Goal: Transaction & Acquisition: Purchase product/service

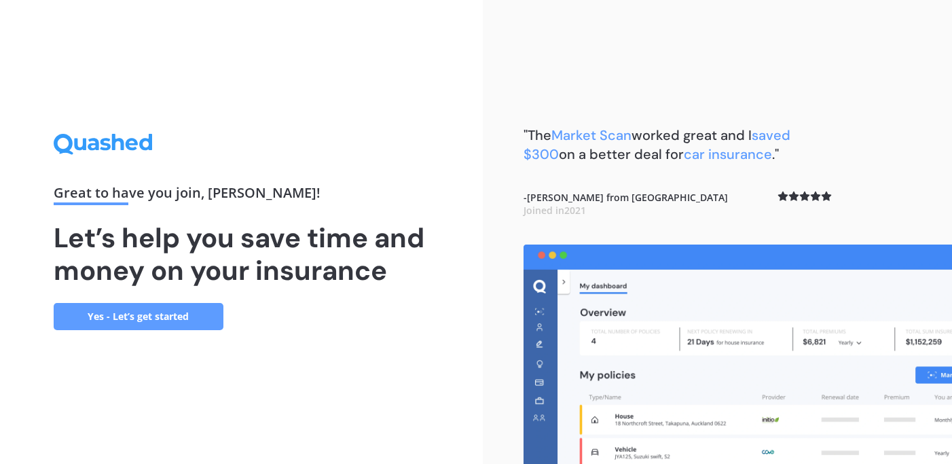
click at [178, 310] on link "Yes - Let’s get started" at bounding box center [139, 316] width 170 height 27
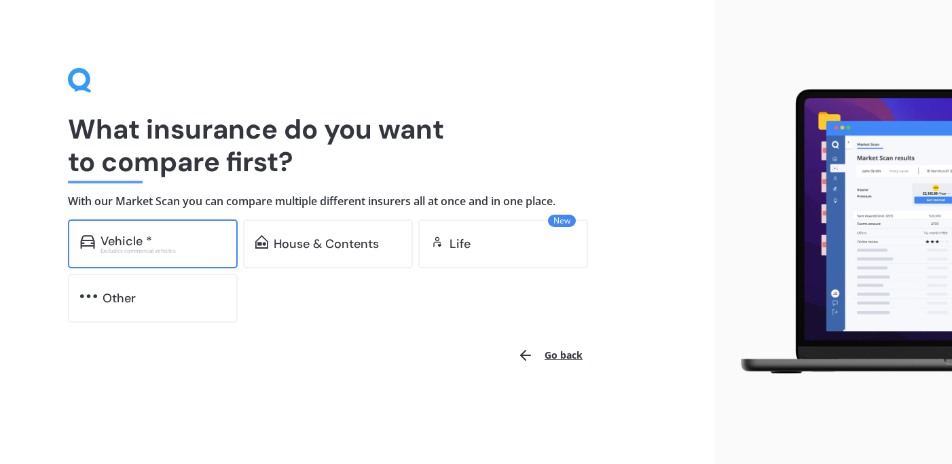
click at [137, 253] on div "Excludes commercial vehicles" at bounding box center [163, 250] width 125 height 5
click at [89, 236] on img at bounding box center [87, 242] width 15 height 14
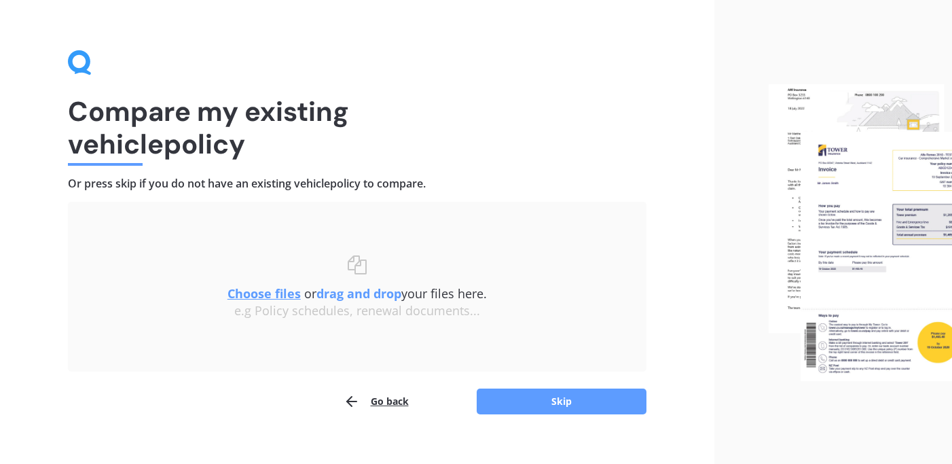
scroll to position [35, 0]
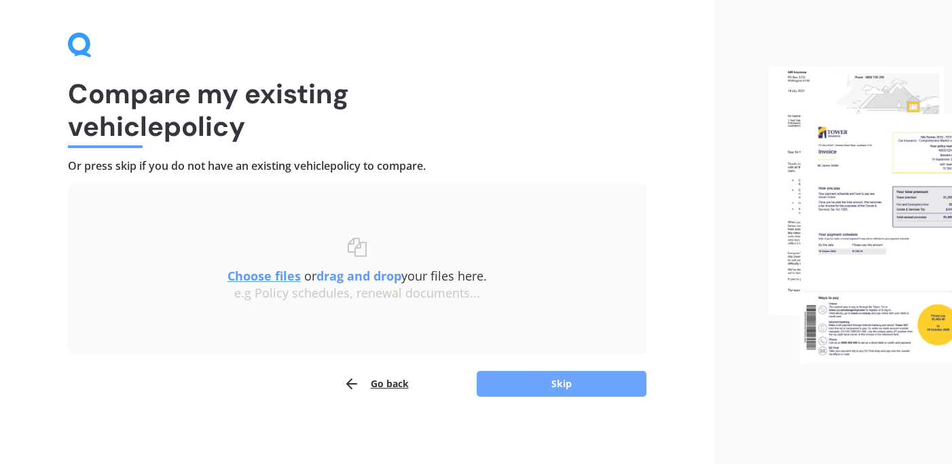
click at [512, 381] on button "Skip" at bounding box center [562, 384] width 170 height 26
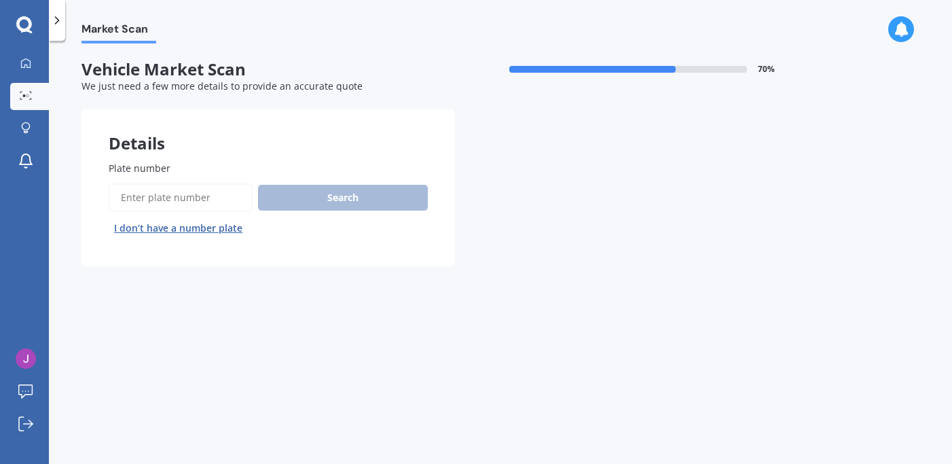
click at [183, 196] on input "Plate number" at bounding box center [181, 197] width 144 height 29
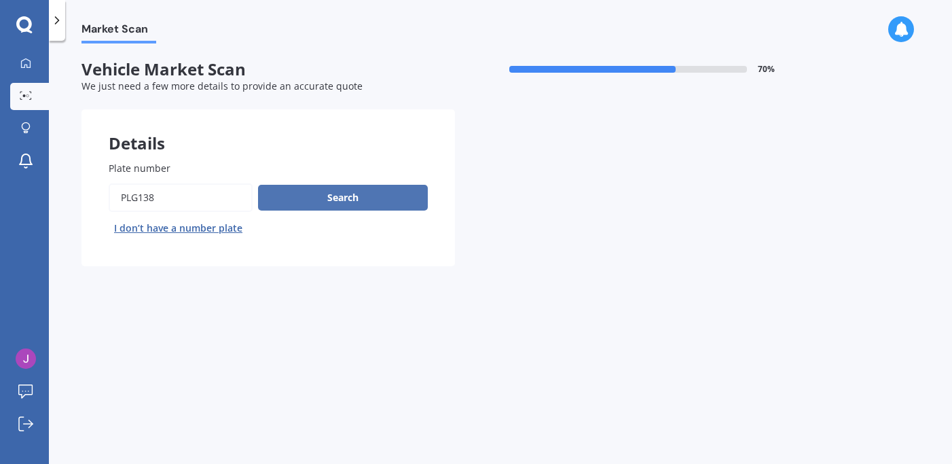
type input "PLG138"
click at [308, 197] on button "Search" at bounding box center [343, 198] width 170 height 26
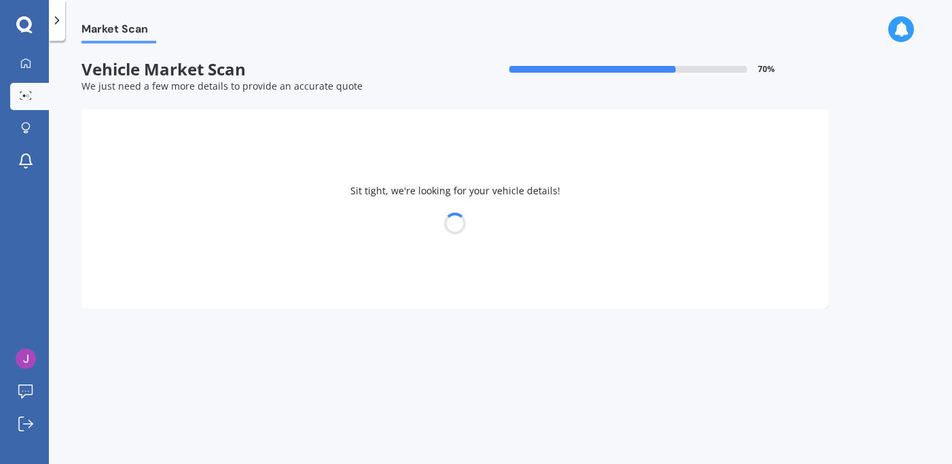
select select "BYD"
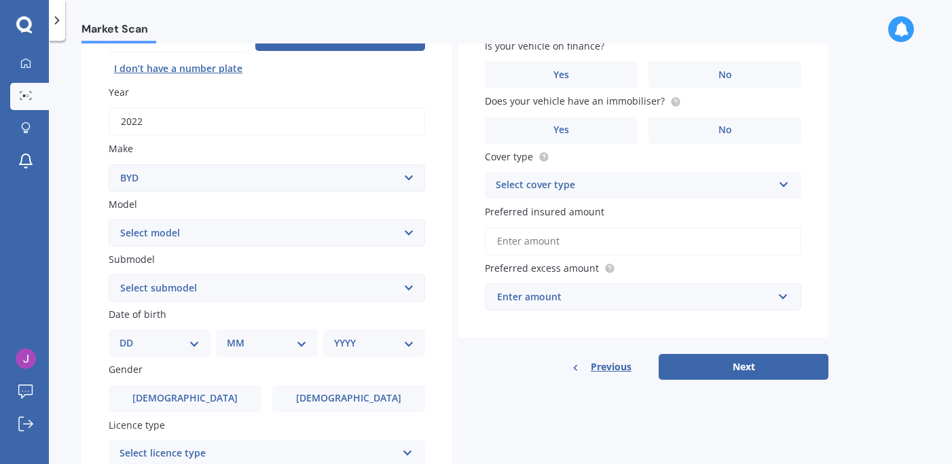
scroll to position [160, 0]
click at [408, 238] on select "Select model Atto 3 Electric Dolphin SEAL SEALION 6 SHARK 6" at bounding box center [267, 232] width 317 height 27
select select "ATTO 3 ELECTRIC"
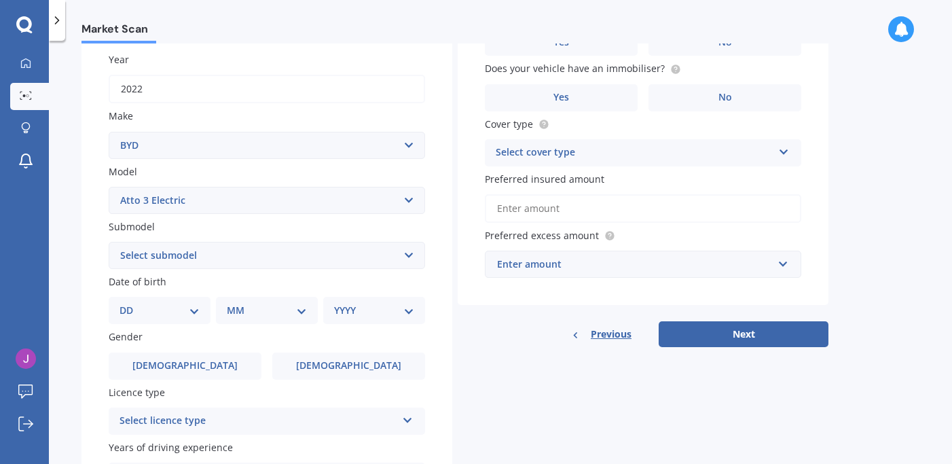
scroll to position [194, 0]
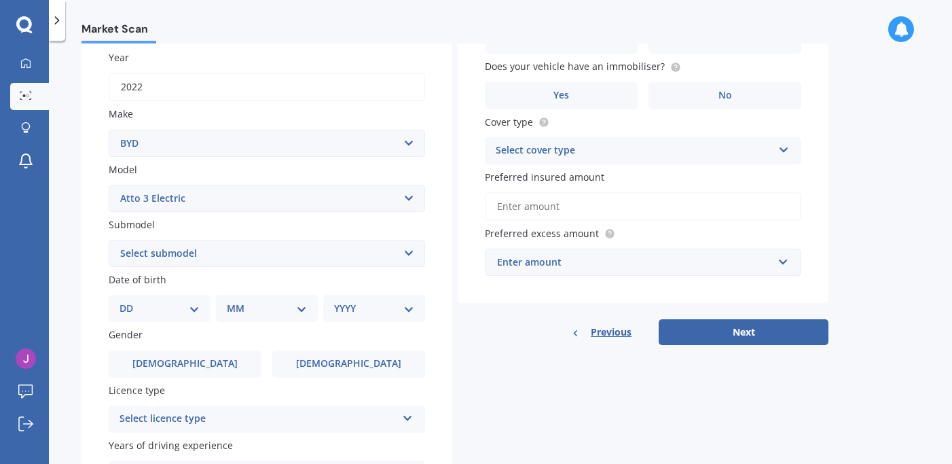
click at [195, 315] on select "DD 01 02 03 04 05 06 07 08 09 10 11 12 13 14 15 16 17 18 19 20 21 22 23 24 25 2…" at bounding box center [160, 308] width 80 height 15
select select "22"
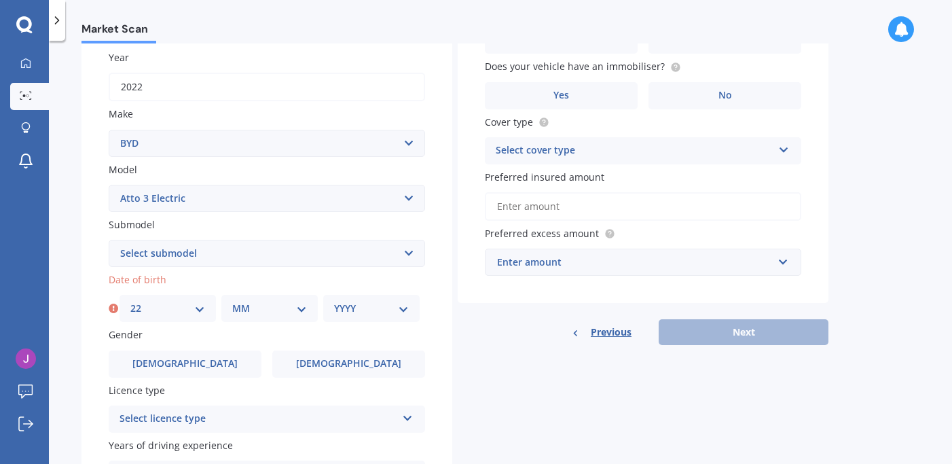
click at [298, 316] on select "MM 01 02 03 04 05 06 07 08 09 10 11 12" at bounding box center [269, 308] width 75 height 15
select select "05"
click at [401, 316] on select "YYYY 2025 2024 2023 2022 2021 2020 2019 2018 2017 2016 2015 2014 2013 2012 2011…" at bounding box center [371, 308] width 75 height 15
select select "1950"
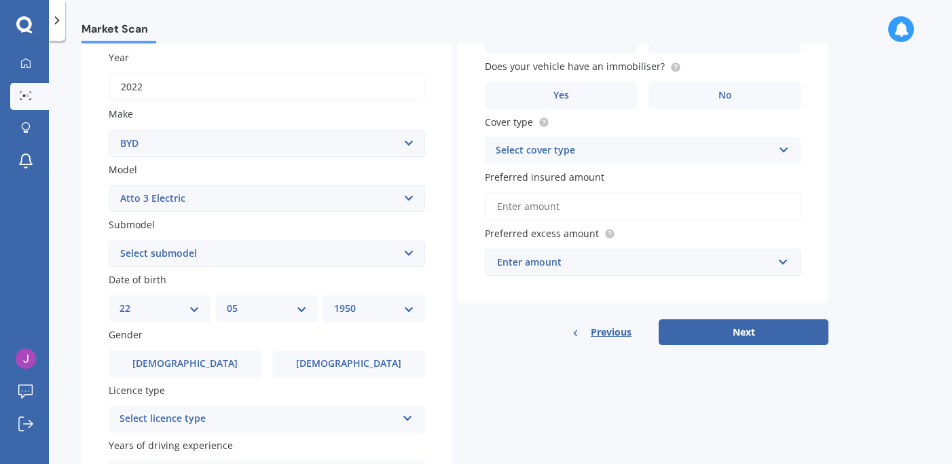
scroll to position [345, 0]
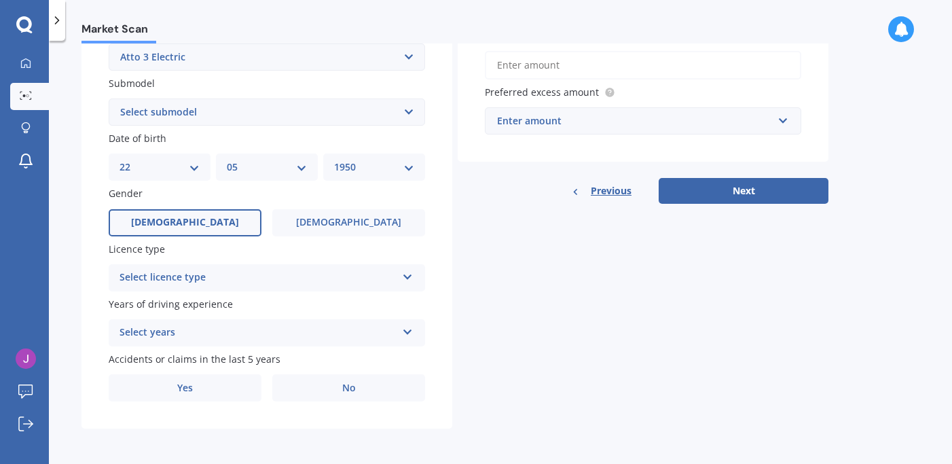
click at [194, 217] on span "[DEMOGRAPHIC_DATA]" at bounding box center [185, 223] width 108 height 12
click at [0, 0] on input "[DEMOGRAPHIC_DATA]" at bounding box center [0, 0] width 0 height 0
click at [410, 274] on icon at bounding box center [408, 275] width 12 height 10
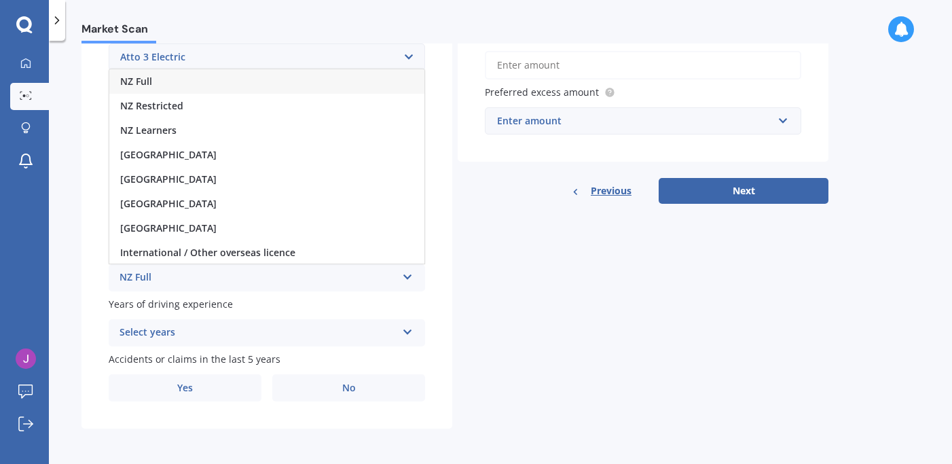
click at [357, 275] on div "NZ Full" at bounding box center [258, 278] width 277 height 16
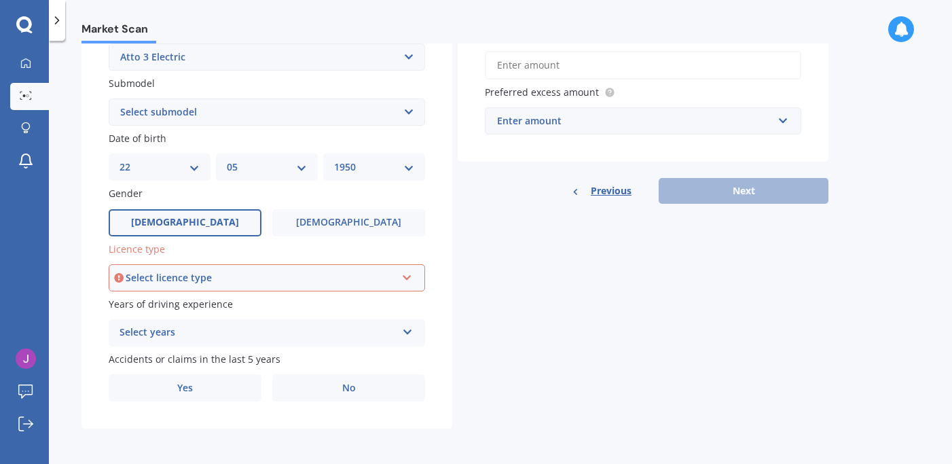
click at [404, 279] on icon at bounding box center [407, 275] width 12 height 10
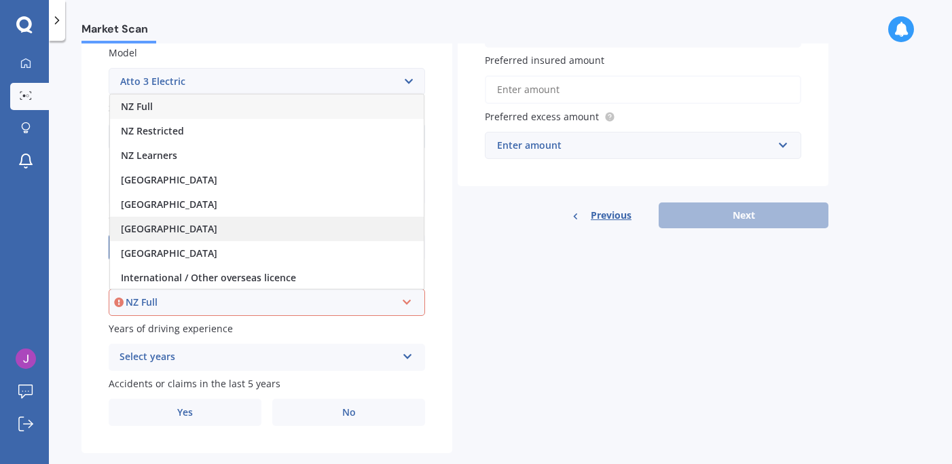
scroll to position [303, 0]
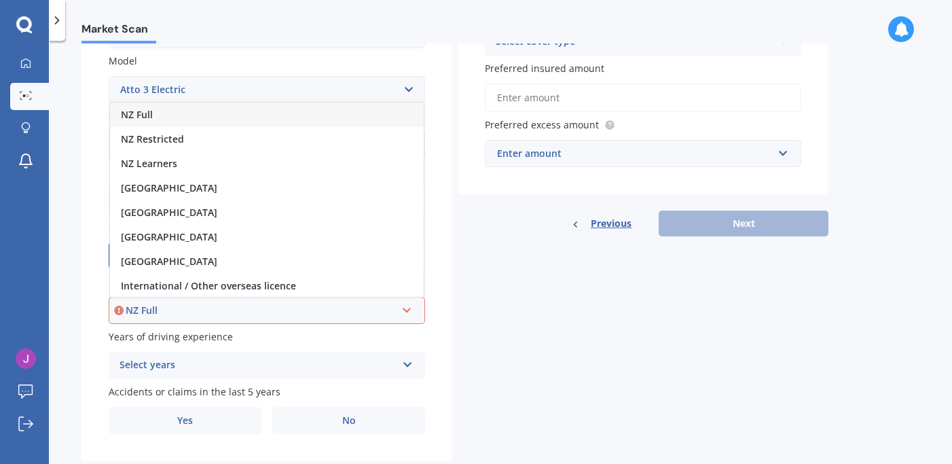
click at [169, 120] on div "NZ Full" at bounding box center [267, 115] width 314 height 24
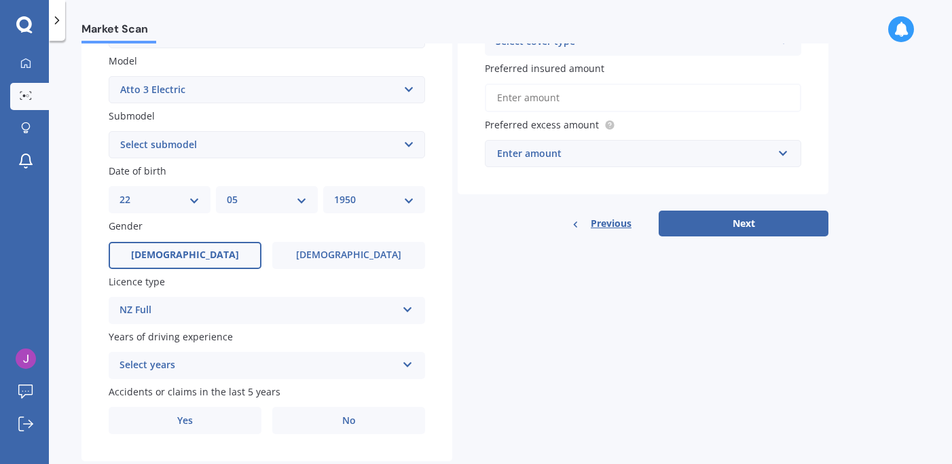
scroll to position [345, 0]
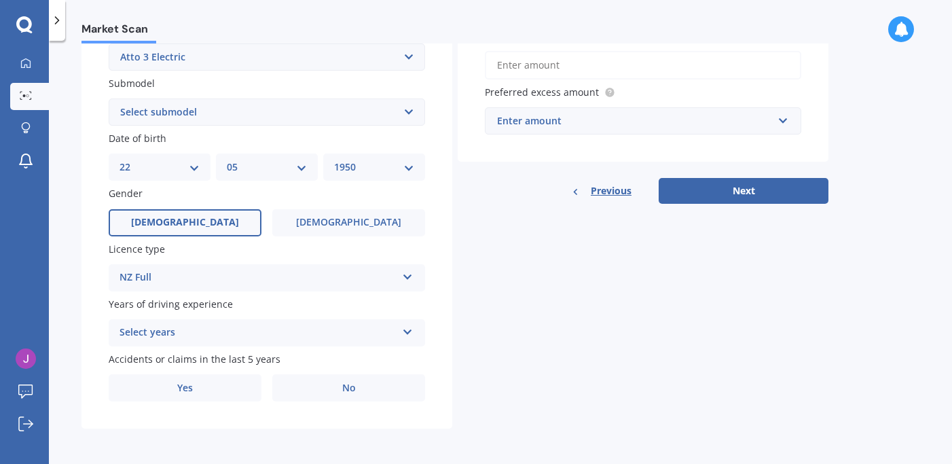
click at [408, 330] on icon at bounding box center [408, 330] width 12 height 10
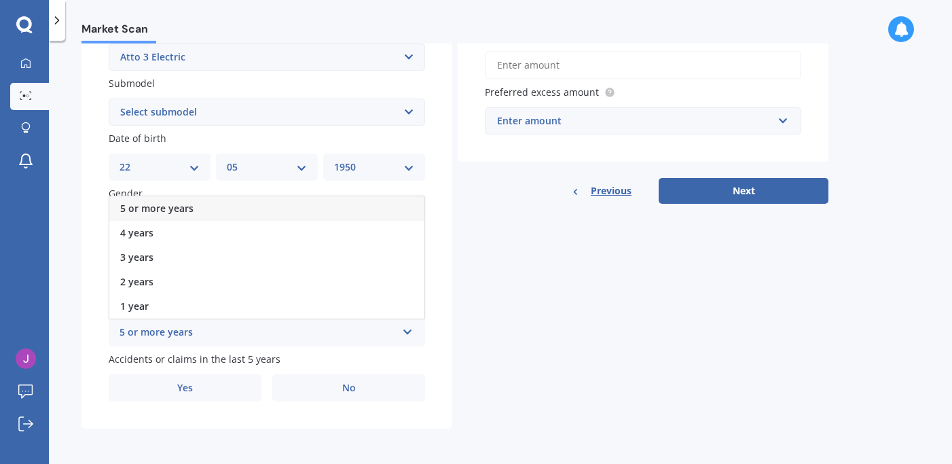
click at [353, 325] on div "5 or more years" at bounding box center [258, 333] width 277 height 16
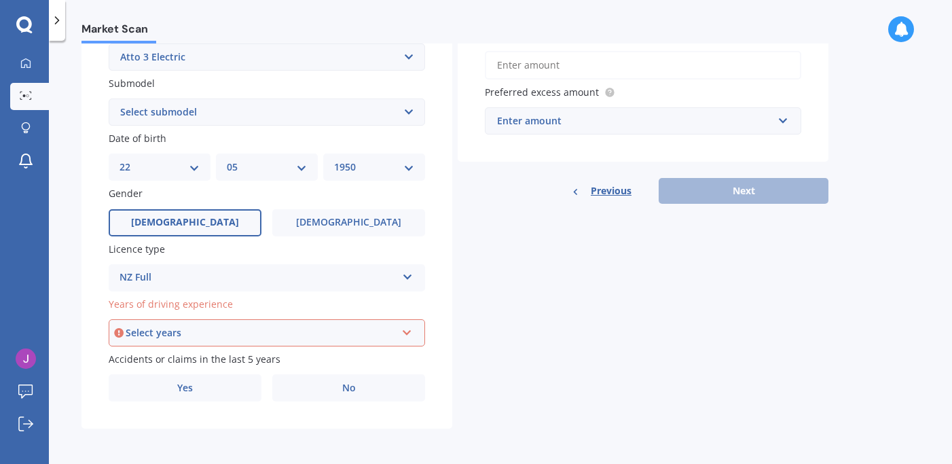
click at [404, 329] on icon at bounding box center [407, 330] width 12 height 10
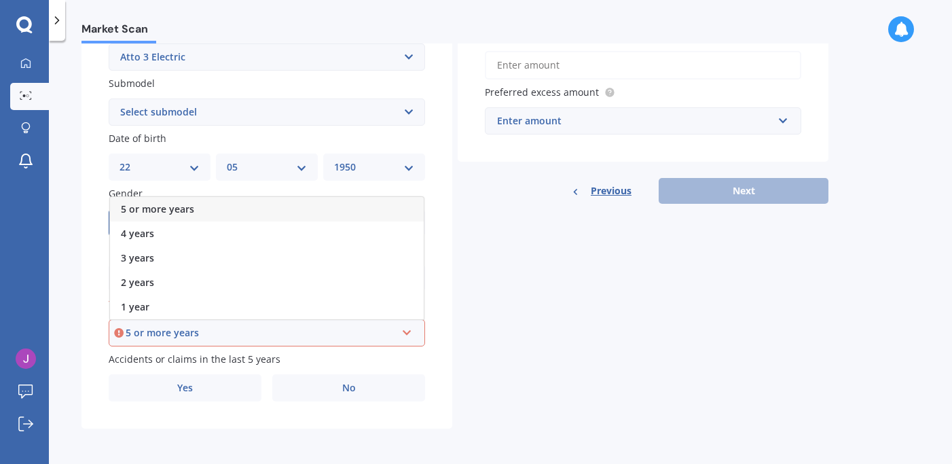
click at [194, 205] on span "5 or more years" at bounding box center [157, 208] width 73 height 13
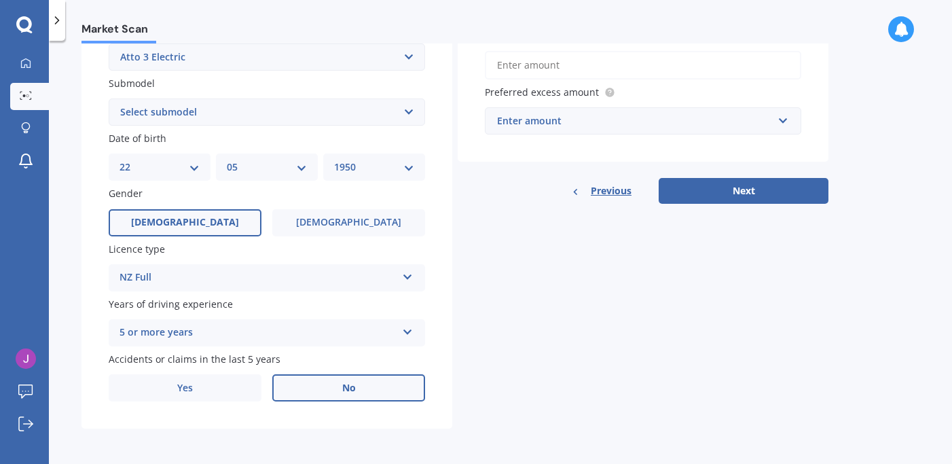
click at [353, 388] on span "No" at bounding box center [349, 388] width 14 height 12
click at [0, 0] on input "No" at bounding box center [0, 0] width 0 height 0
click at [787, 118] on input "text" at bounding box center [638, 121] width 304 height 26
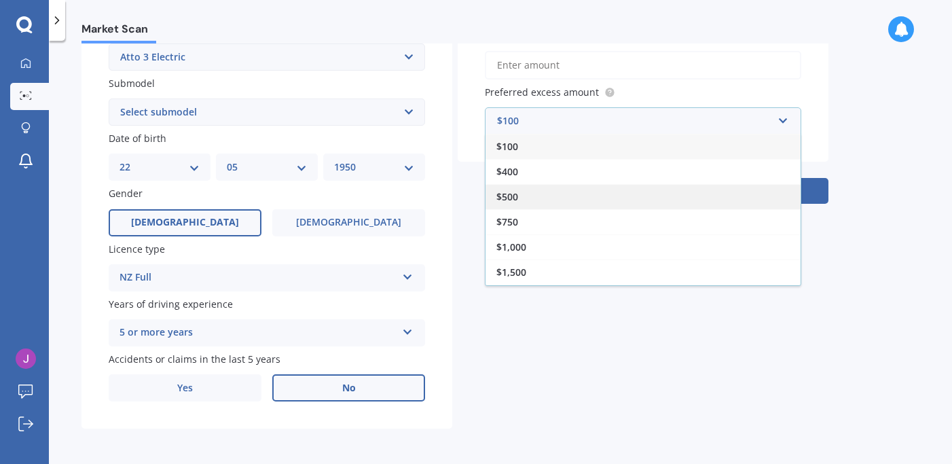
click at [527, 194] on div "$500" at bounding box center [643, 196] width 315 height 25
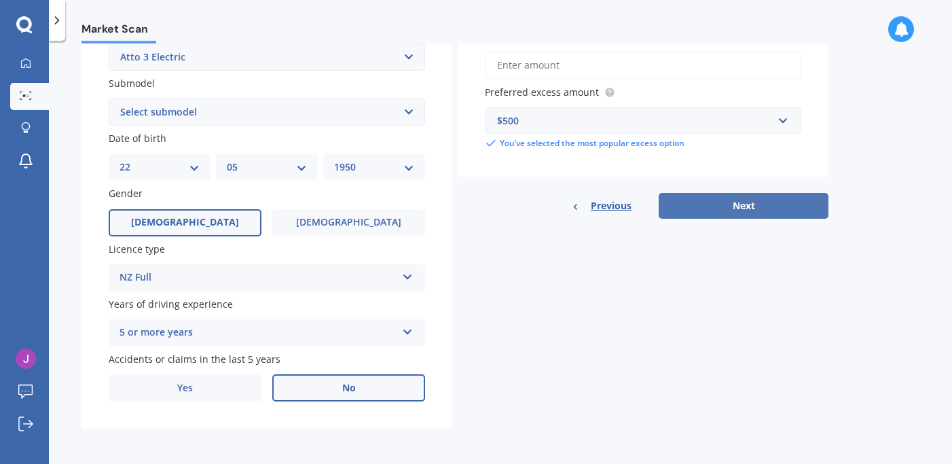
click at [693, 204] on button "Next" at bounding box center [744, 206] width 170 height 26
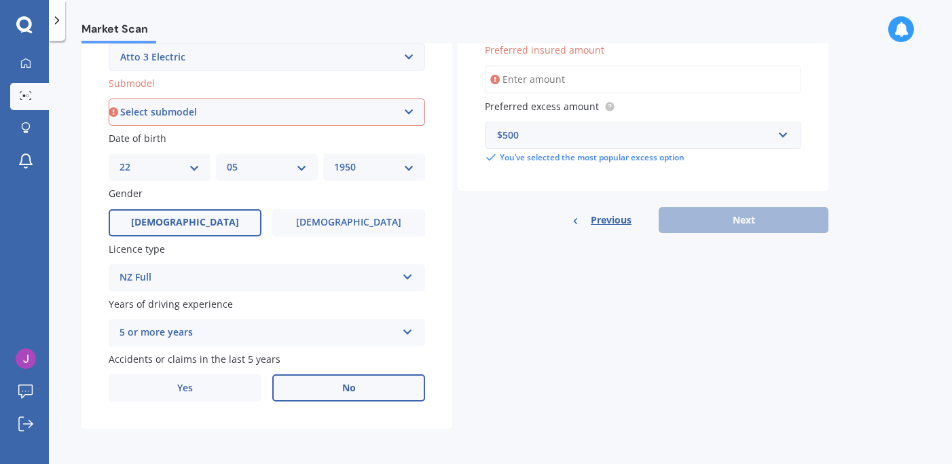
click at [579, 73] on input "Preferred insured amount" at bounding box center [643, 79] width 317 height 29
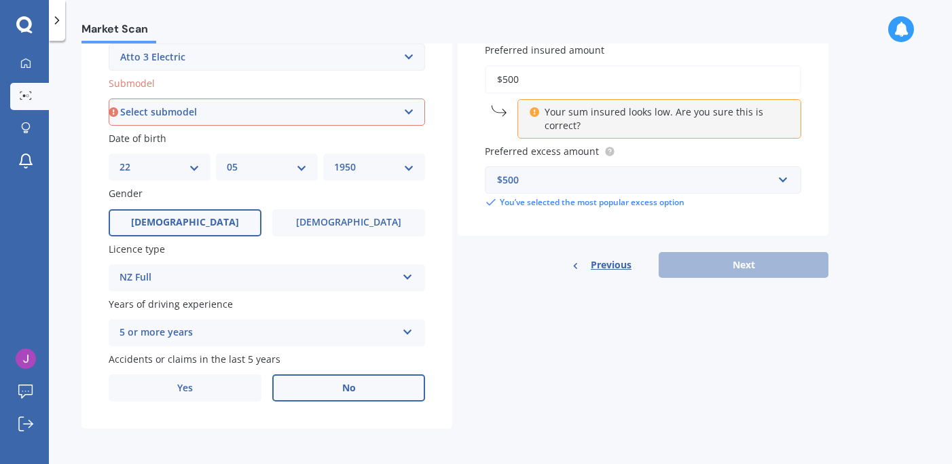
click at [730, 272] on div "Previous Next" at bounding box center [643, 265] width 371 height 26
click at [736, 272] on div "Previous Next" at bounding box center [643, 265] width 371 height 26
click at [611, 207] on div "You’ve selected the most popular excess option" at bounding box center [643, 202] width 317 height 12
click at [688, 274] on div "Previous Next" at bounding box center [643, 265] width 371 height 26
click at [576, 116] on p "Your sum insured looks low. Are you sure this is correct?" at bounding box center [665, 118] width 240 height 27
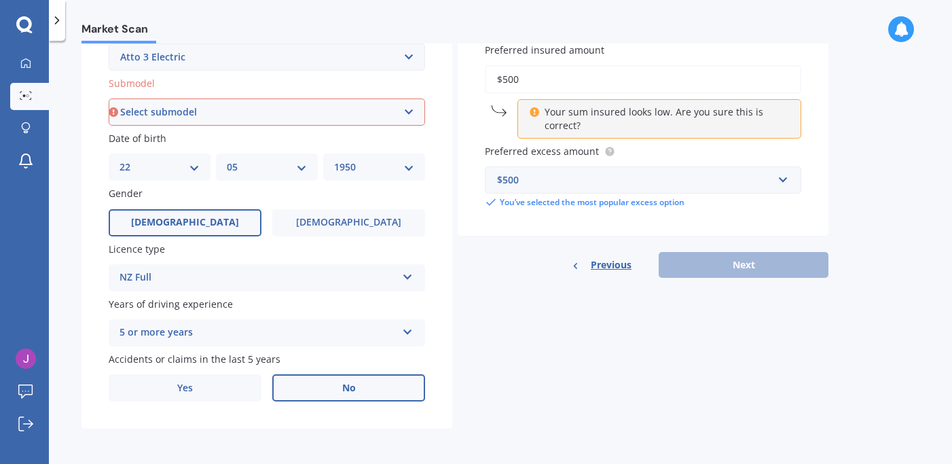
click at [506, 151] on span "Preferred excess amount" at bounding box center [542, 151] width 114 height 13
click at [507, 181] on div "$500" at bounding box center [635, 180] width 276 height 15
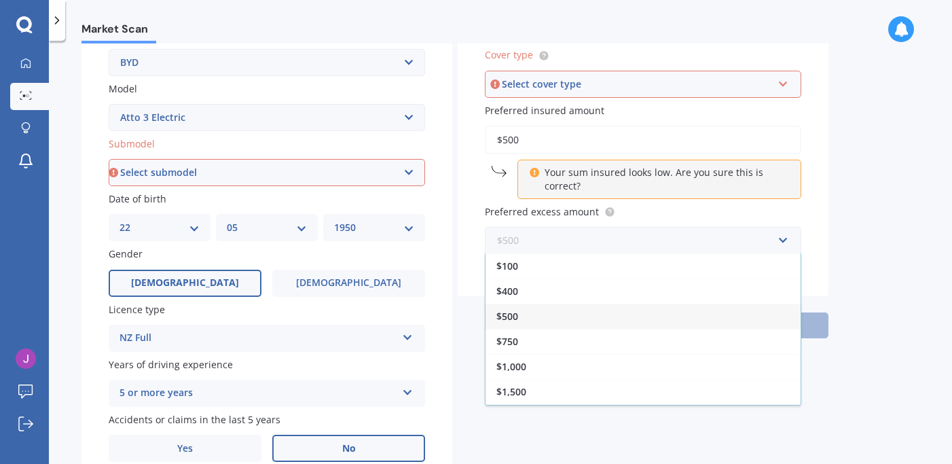
scroll to position [272, 0]
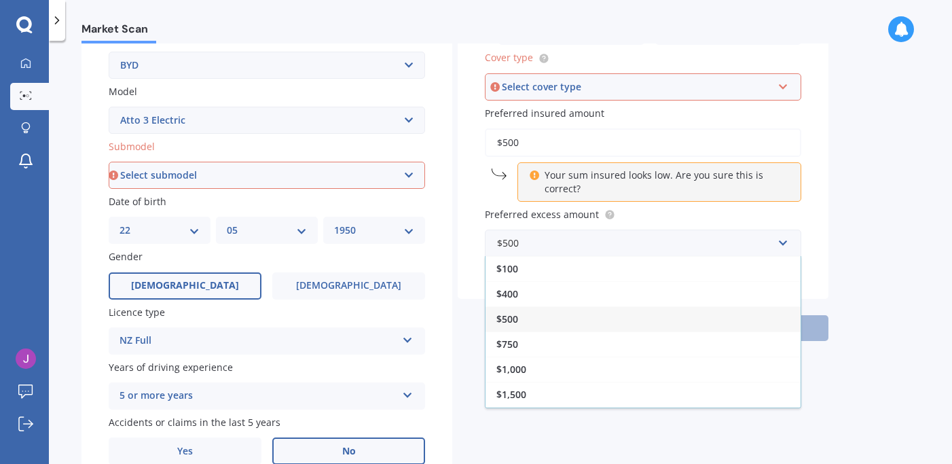
click at [526, 151] on input "$500" at bounding box center [643, 142] width 317 height 29
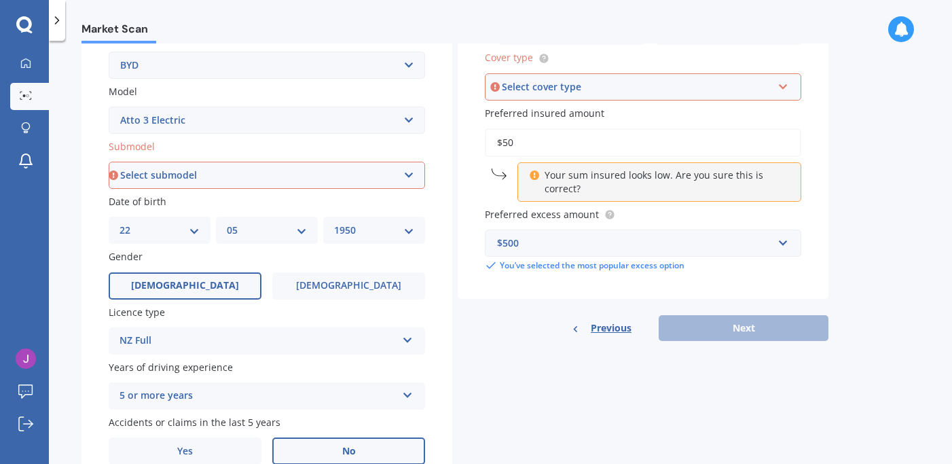
type input "$5"
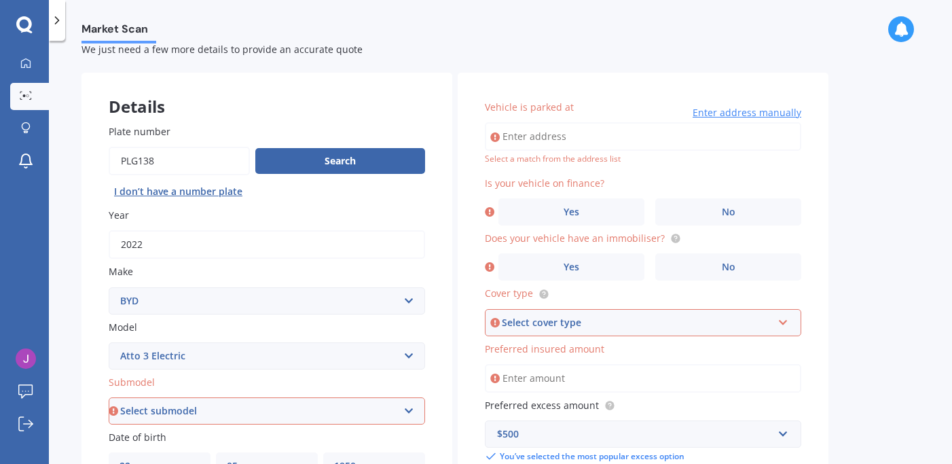
scroll to position [0, 0]
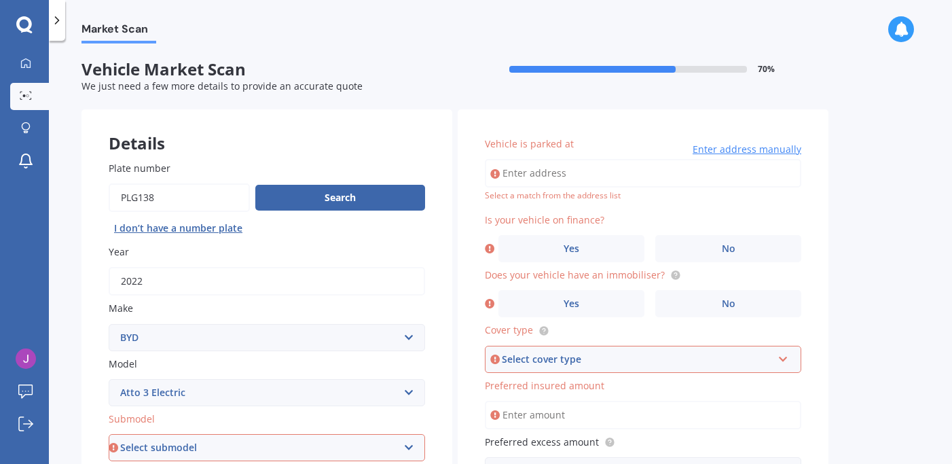
click at [515, 200] on div "Select a match from the address list" at bounding box center [643, 196] width 317 height 12
click at [513, 144] on span "Vehicle is parked at" at bounding box center [529, 143] width 89 height 13
click at [513, 159] on input "Vehicle is parked at" at bounding box center [643, 173] width 317 height 29
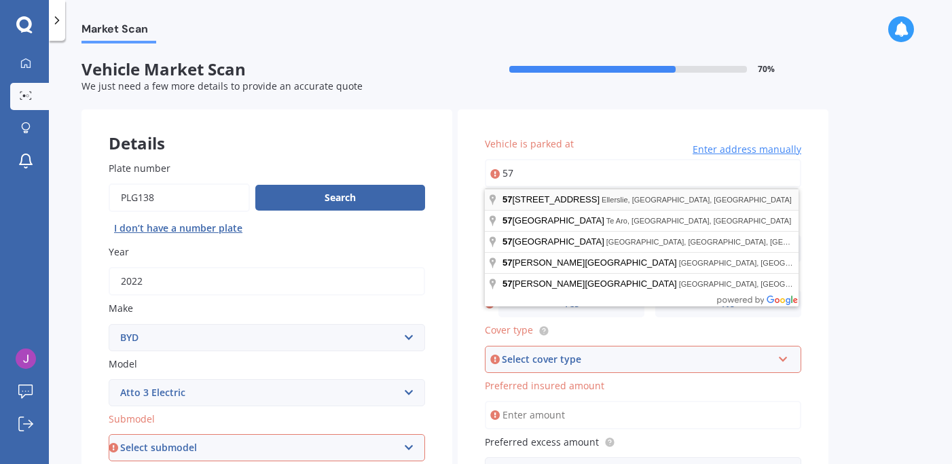
type input "[STREET_ADDRESS]"
click at [821, 232] on div "Vehicle is parked at [STREET_ADDRESS] Enter address manually Select a match fro…" at bounding box center [643, 317] width 371 height 417
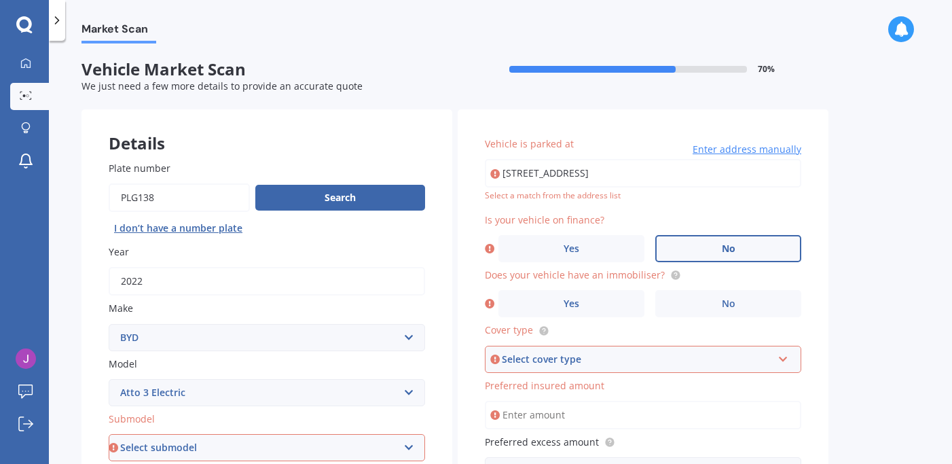
click at [739, 255] on label "No" at bounding box center [729, 248] width 146 height 27
click at [0, 0] on input "No" at bounding box center [0, 0] width 0 height 0
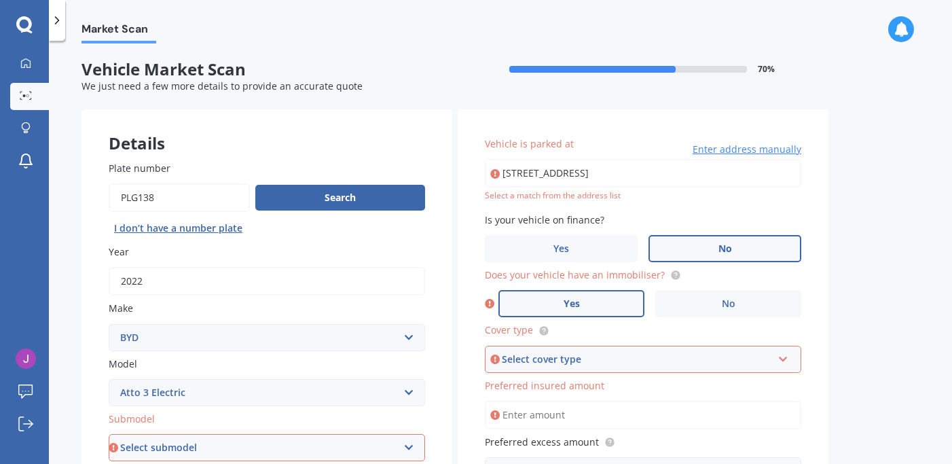
click at [587, 311] on label "Yes" at bounding box center [572, 303] width 146 height 27
click at [0, 0] on input "Yes" at bounding box center [0, 0] width 0 height 0
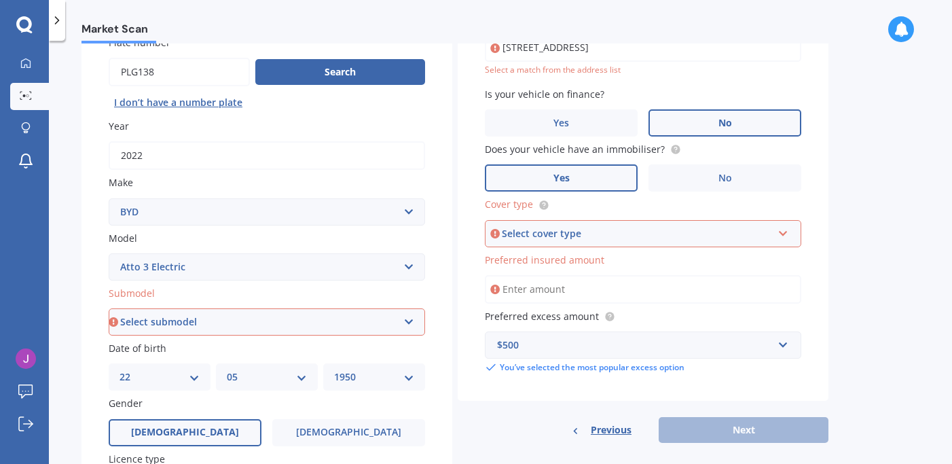
scroll to position [135, 0]
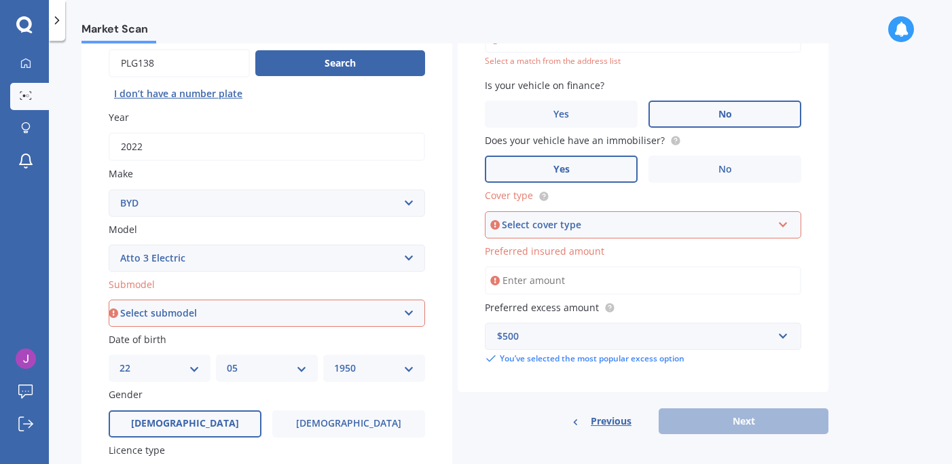
click at [785, 227] on icon at bounding box center [784, 222] width 12 height 10
click at [739, 257] on div "Comprehensive" at bounding box center [643, 250] width 314 height 24
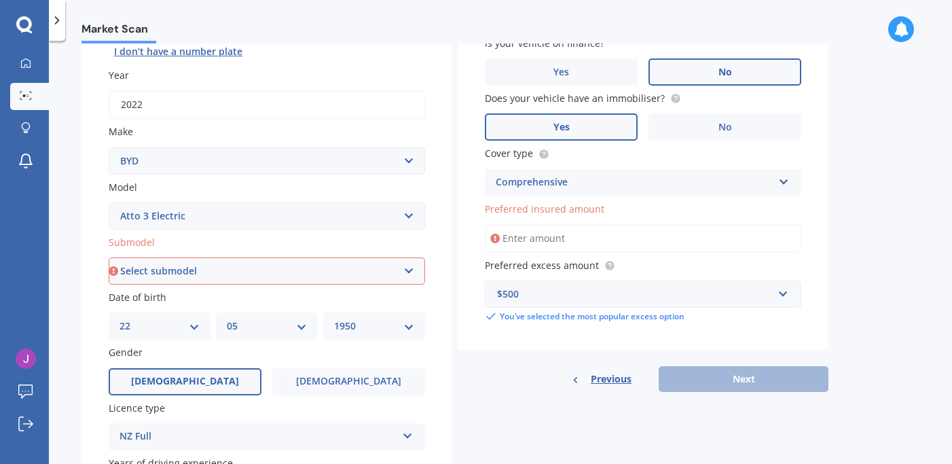
scroll to position [177, 0]
click at [504, 302] on div "$500" at bounding box center [635, 294] width 276 height 15
type input "40750"
click at [687, 393] on div "Details Plate number Search I don’t have a number plate Year [DATE] Make Select…" at bounding box center [455, 261] width 747 height 656
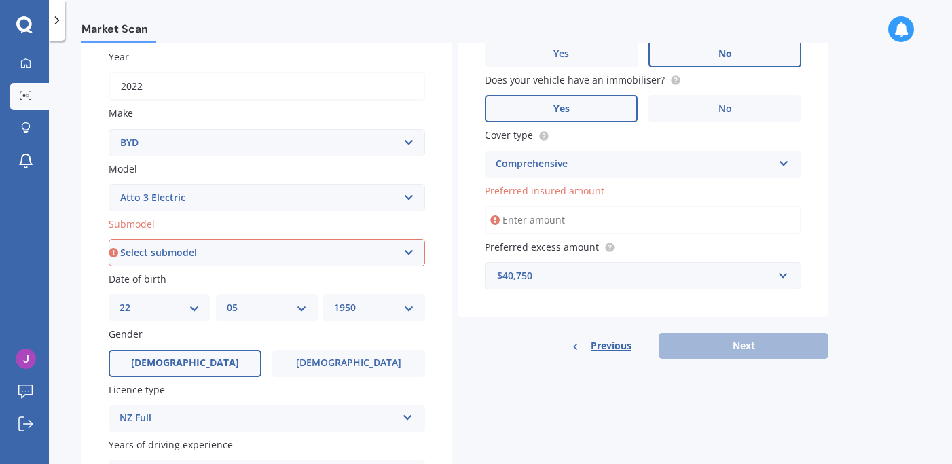
scroll to position [204, 0]
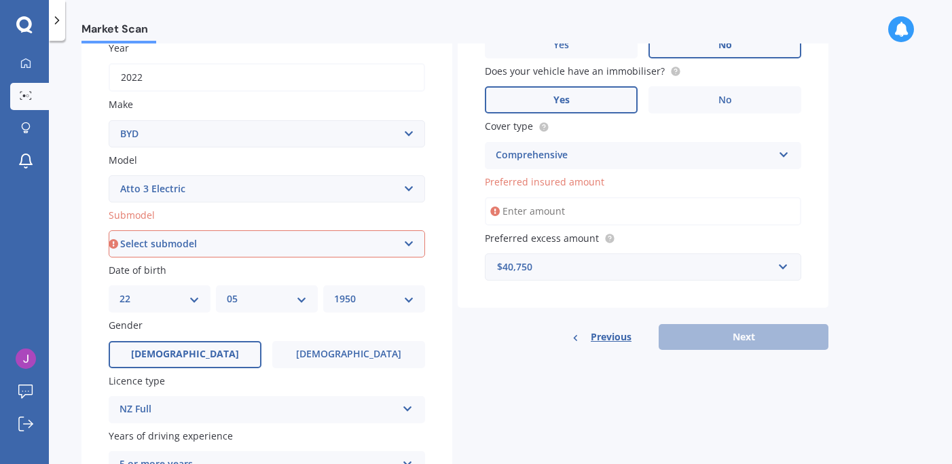
click at [511, 217] on input "Preferred insured amount" at bounding box center [643, 211] width 317 height 29
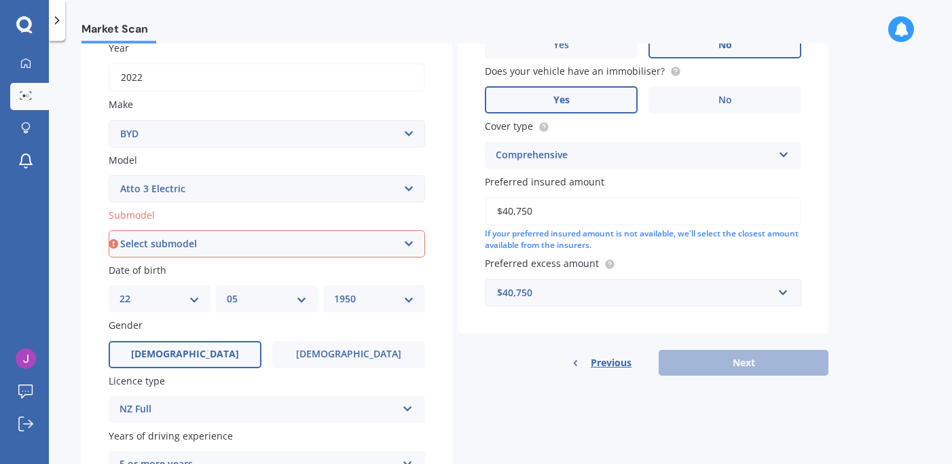
type input "$40,750"
click at [544, 300] on div "$40,750" at bounding box center [635, 292] width 276 height 15
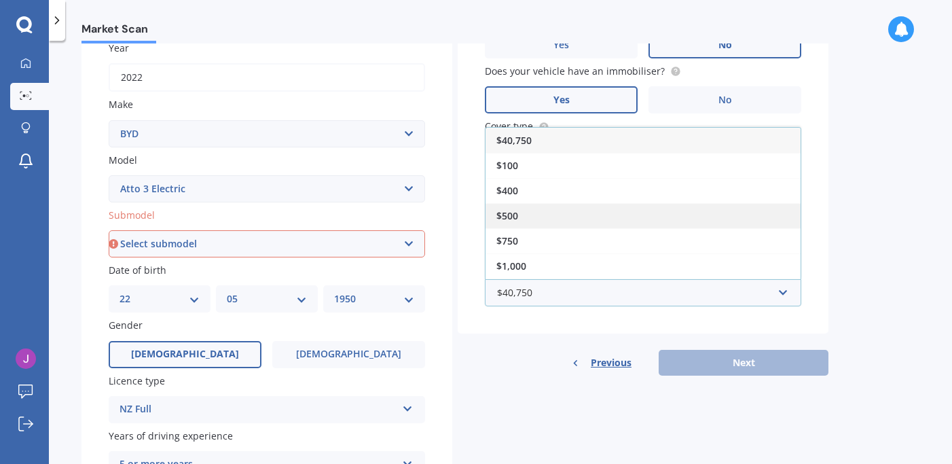
click at [514, 222] on span "$500" at bounding box center [508, 215] width 22 height 13
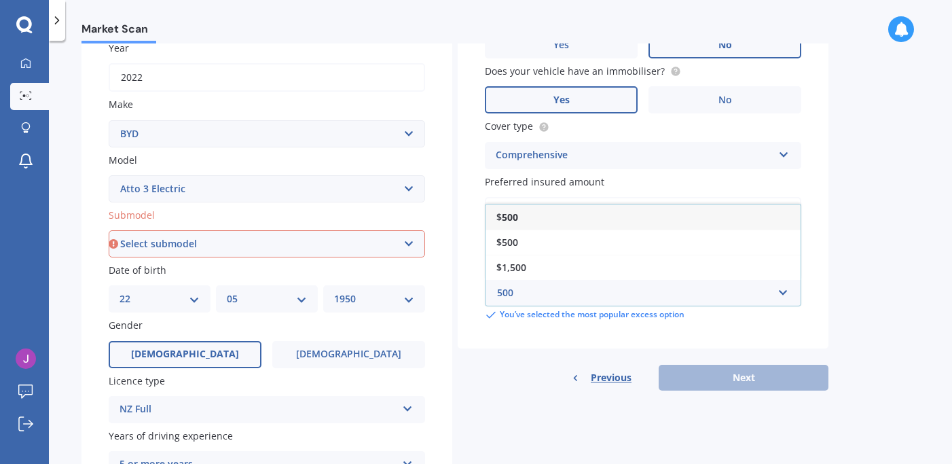
type input "500"
click at [514, 223] on b "500" at bounding box center [510, 217] width 16 height 13
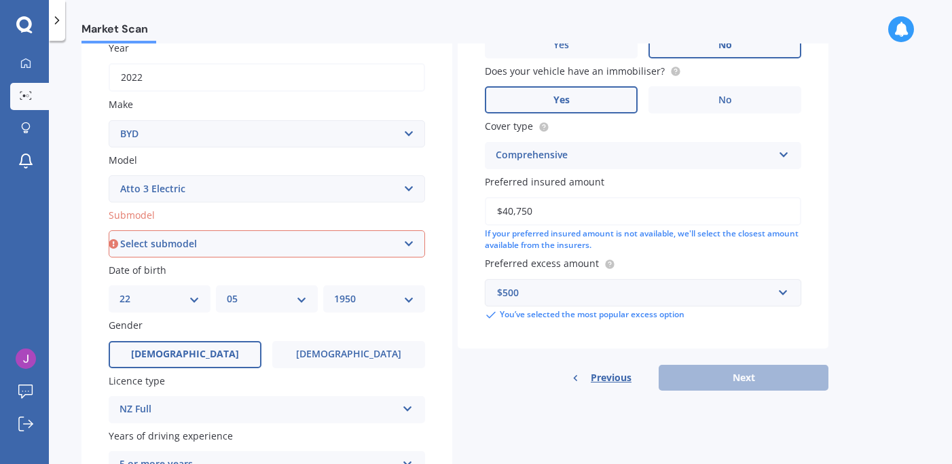
click at [684, 391] on div "Previous Next" at bounding box center [643, 378] width 371 height 26
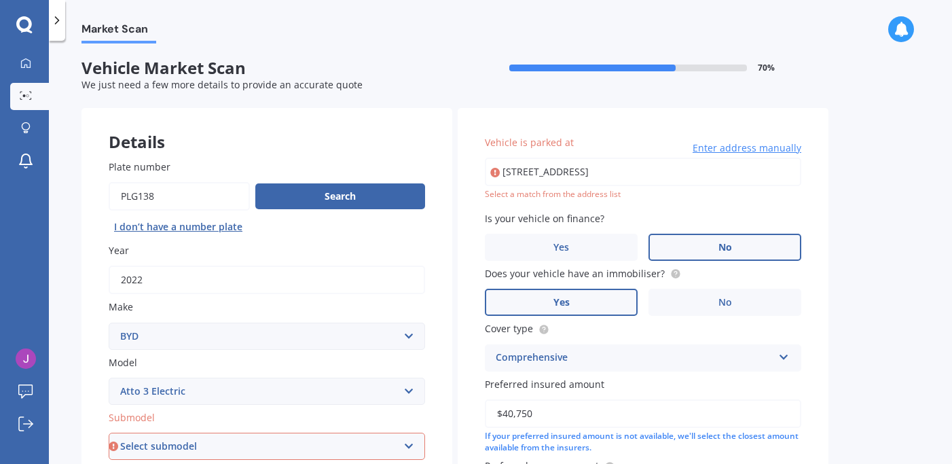
scroll to position [1, 0]
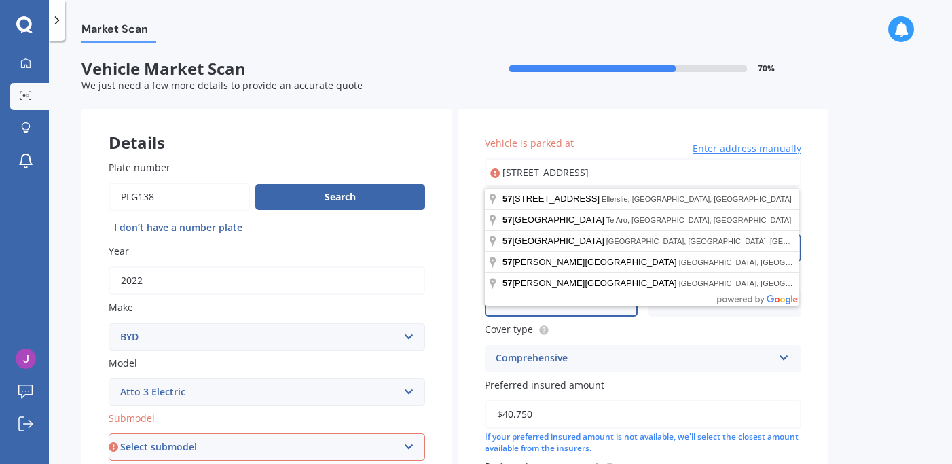
click at [545, 173] on input "[STREET_ADDRESS]" at bounding box center [643, 172] width 317 height 29
click at [529, 174] on input "[STREET_ADDRESS]" at bounding box center [643, 172] width 317 height 29
click at [562, 176] on input "[STREET_ADDRESS]" at bounding box center [643, 172] width 317 height 29
click at [522, 172] on input "[STREET_ADDRESS]" at bounding box center [643, 172] width 317 height 29
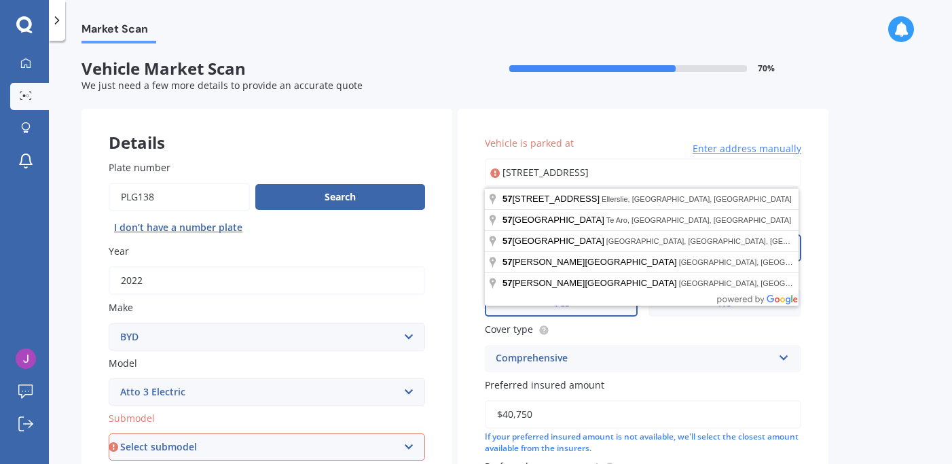
click at [819, 269] on div "Vehicle is parked at [STREET_ADDRESS] Enter address manually Select a match fro…" at bounding box center [643, 330] width 371 height 443
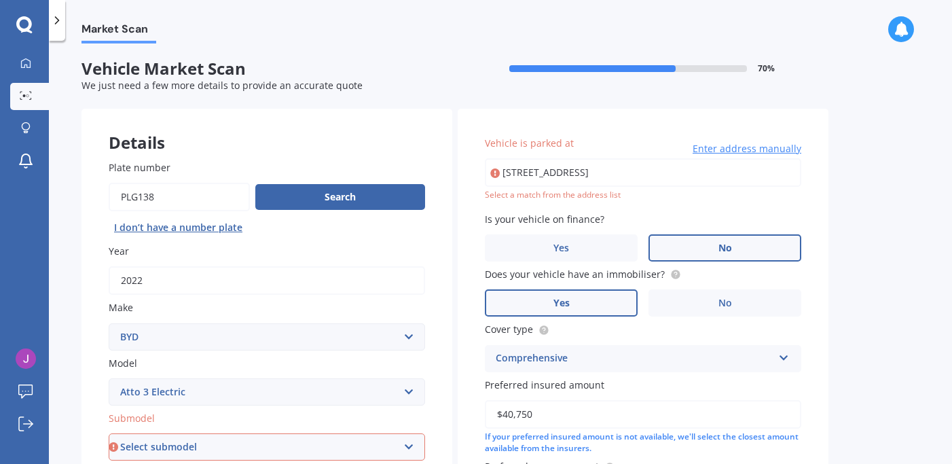
click at [506, 201] on div "Select a match from the address list" at bounding box center [643, 196] width 317 height 12
click at [497, 179] on icon at bounding box center [495, 173] width 10 height 14
click at [529, 173] on input "[STREET_ADDRESS]" at bounding box center [643, 172] width 317 height 29
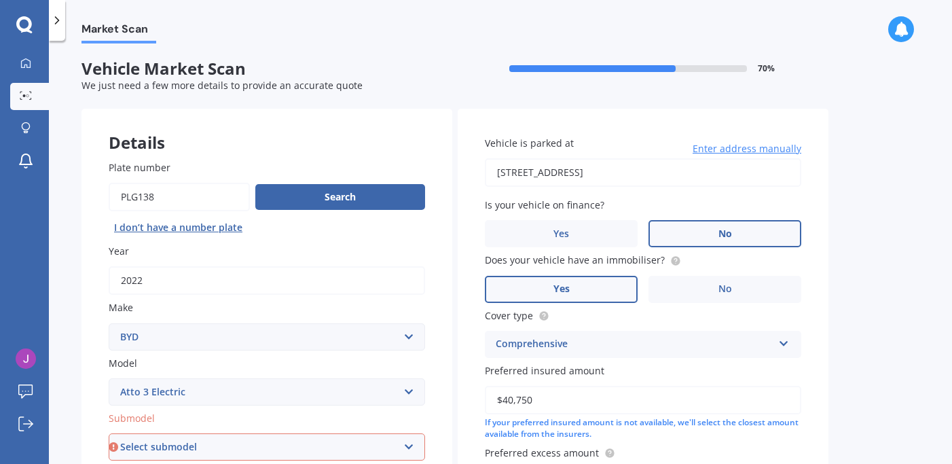
click at [546, 173] on input "[STREET_ADDRESS]" at bounding box center [643, 172] width 317 height 29
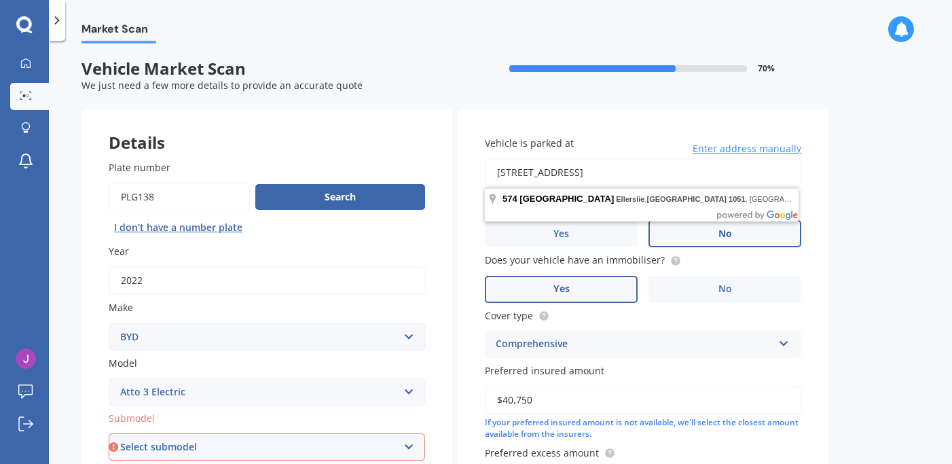
click at [764, 177] on input "[STREET_ADDRESS]" at bounding box center [643, 172] width 317 height 29
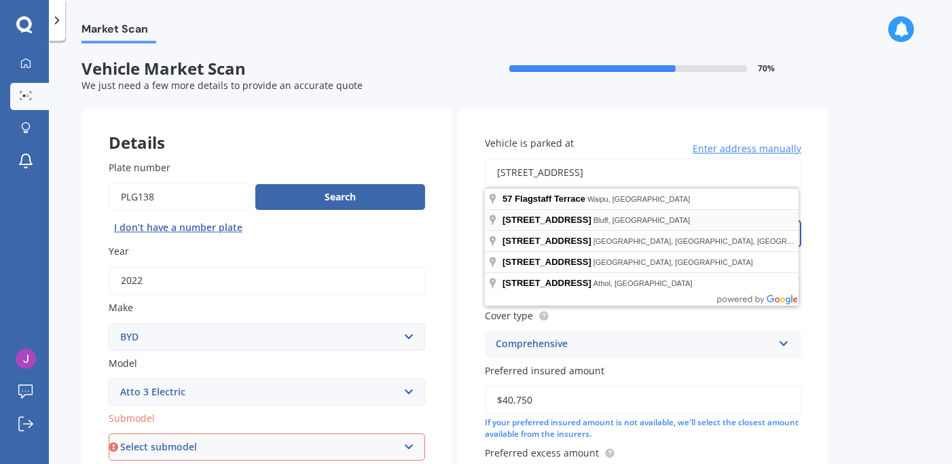
type input "[STREET_ADDRESS]"
click at [893, 241] on div "Market Scan Vehicle Market Scan 70 % We just need a few more details to provide…" at bounding box center [500, 254] width 903 height 423
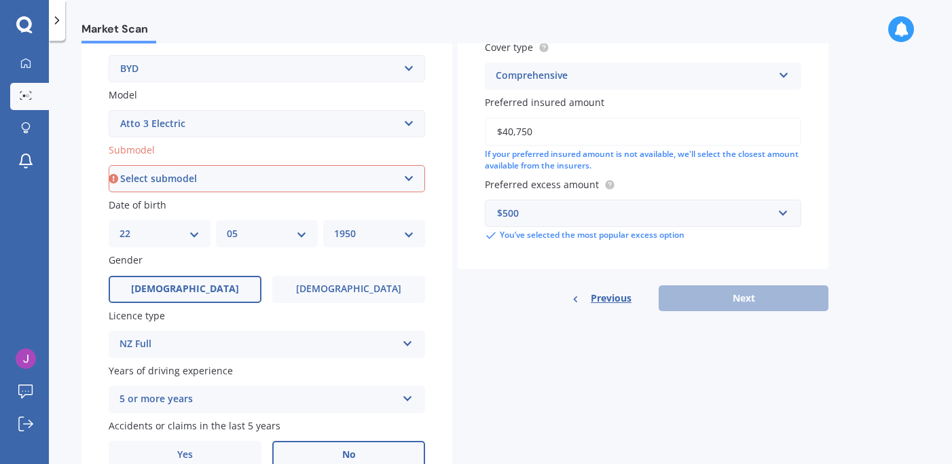
scroll to position [264, 0]
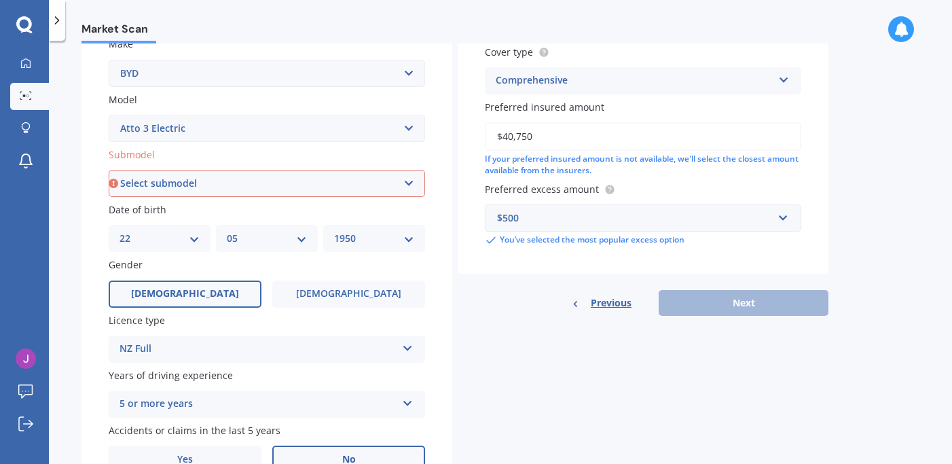
click at [260, 196] on select "Select submodel Extended Range 60KW" at bounding box center [267, 183] width 317 height 27
select select "EXTENDED RANGE 60KW"
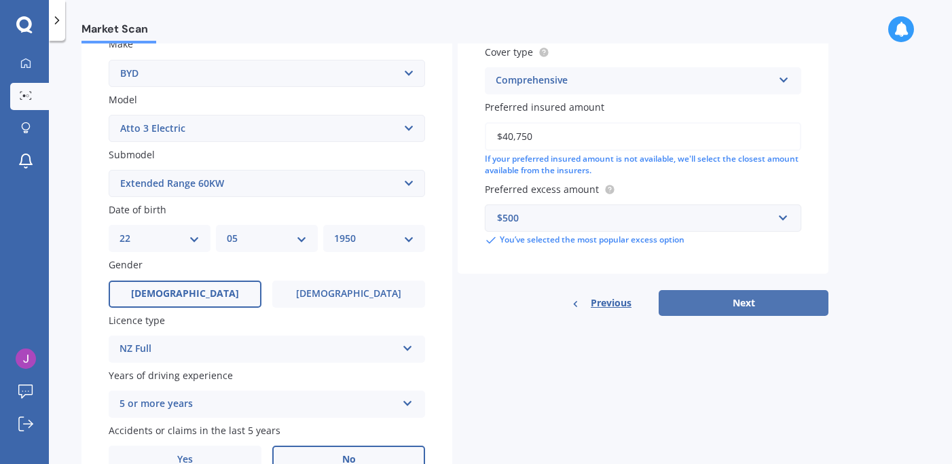
click at [687, 316] on button "Next" at bounding box center [744, 303] width 170 height 26
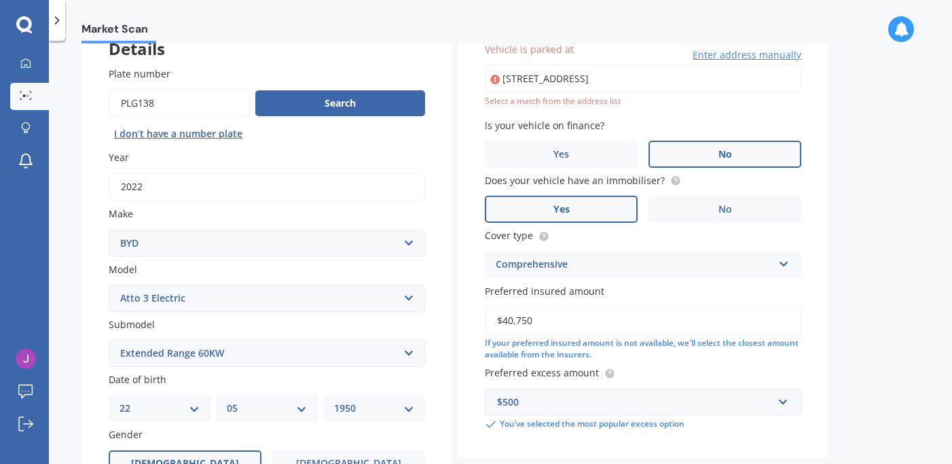
scroll to position [93, 0]
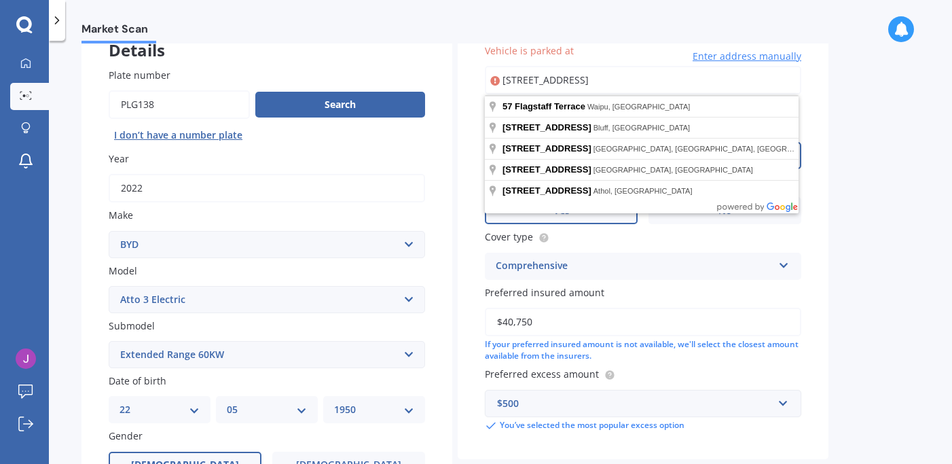
click at [642, 85] on input "[STREET_ADDRESS]" at bounding box center [643, 80] width 317 height 29
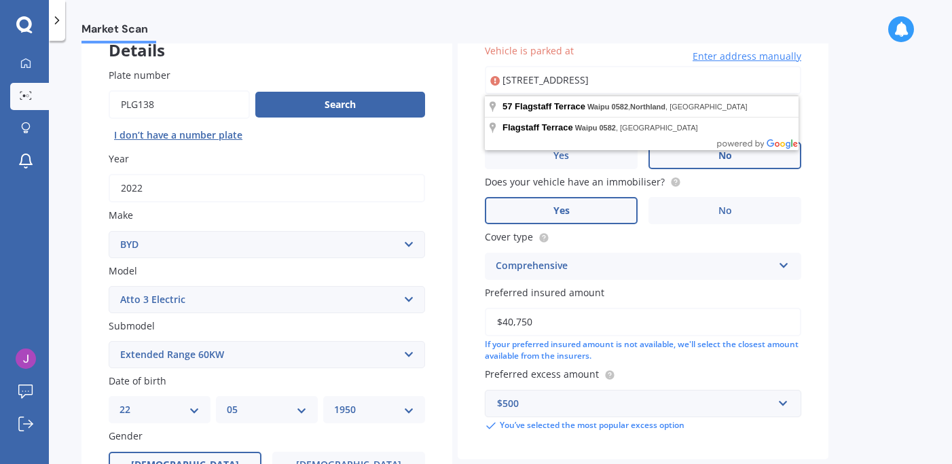
click at [871, 277] on div "Market Scan Vehicle Market Scan 70 % We just need a few more details to provide…" at bounding box center [500, 254] width 903 height 423
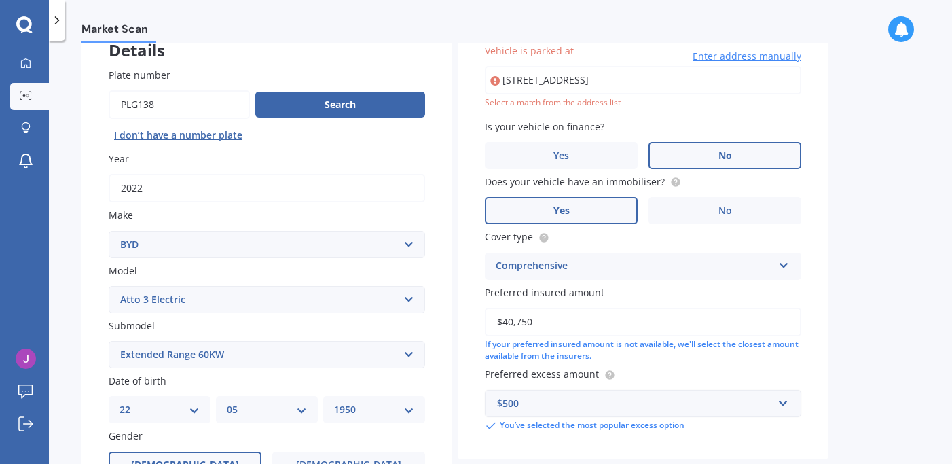
click at [693, 58] on span "Enter address manually" at bounding box center [747, 57] width 109 height 14
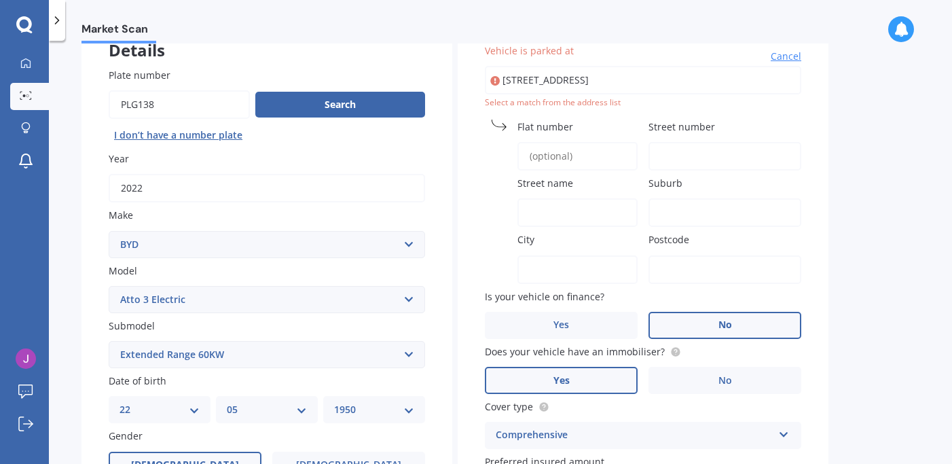
click at [560, 79] on input "[STREET_ADDRESS]" at bounding box center [643, 80] width 317 height 29
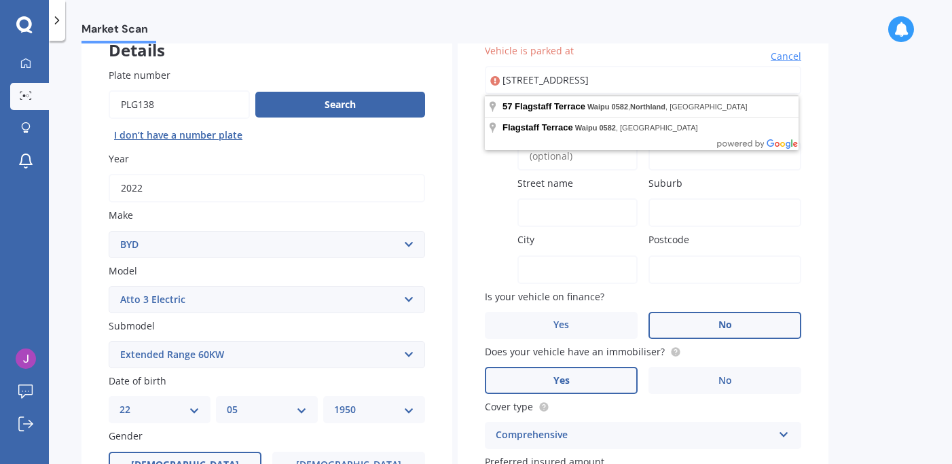
click at [790, 82] on input "[STREET_ADDRESS]" at bounding box center [643, 80] width 317 height 29
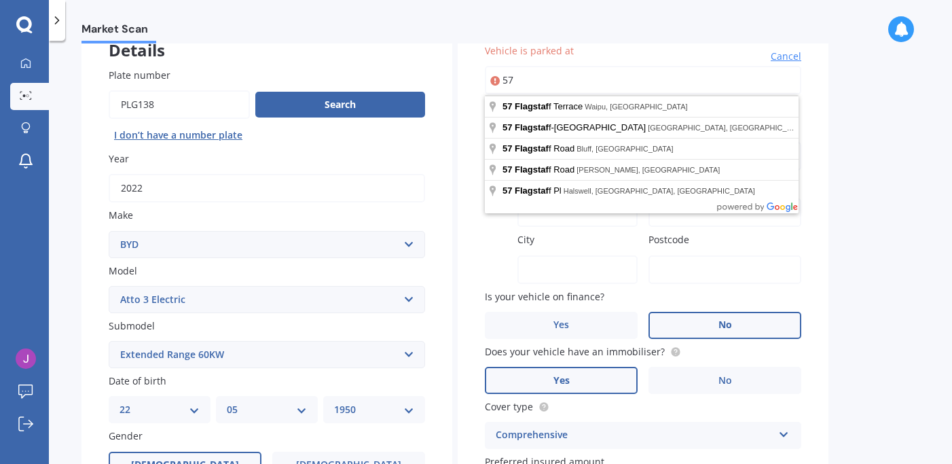
type input "5"
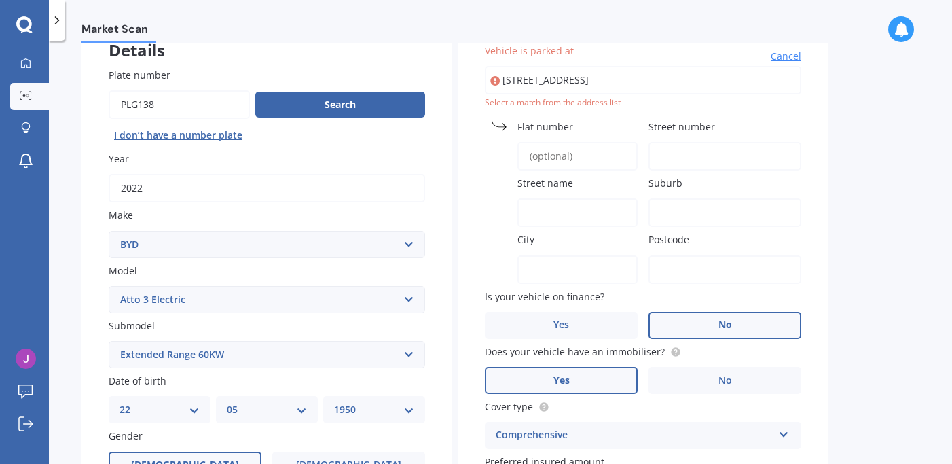
type input "[STREET_ADDRESS]"
type input "57"
type input "Flagstaff Terrace"
type input "Waipu"
type input "[GEOGRAPHIC_DATA]"
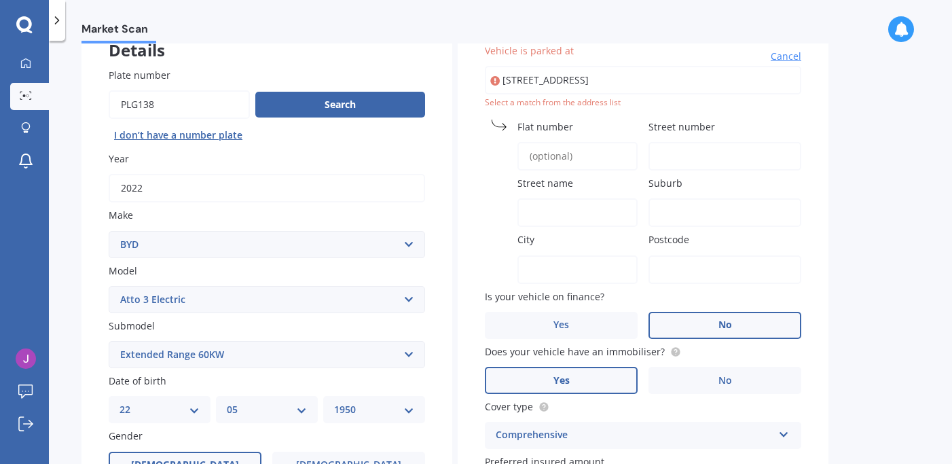
type input "0582"
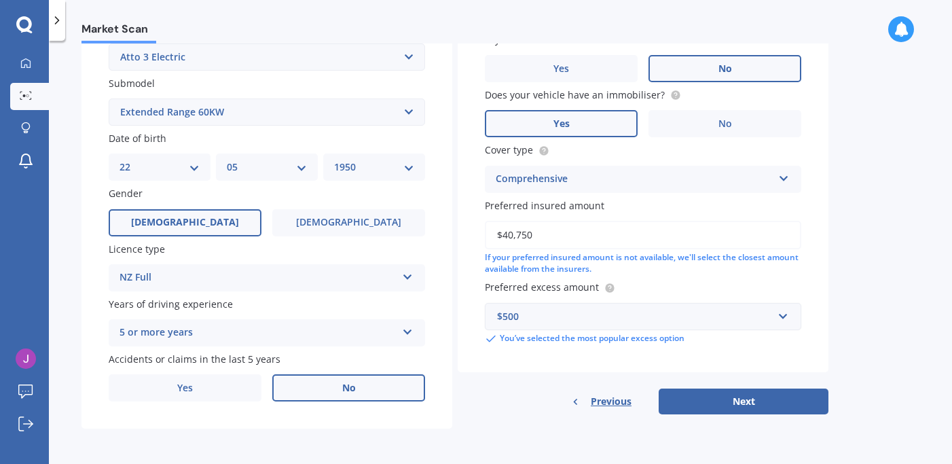
scroll to position [360, 0]
click at [721, 412] on button "Next" at bounding box center [744, 402] width 170 height 26
select select "22"
select select "05"
select select "1950"
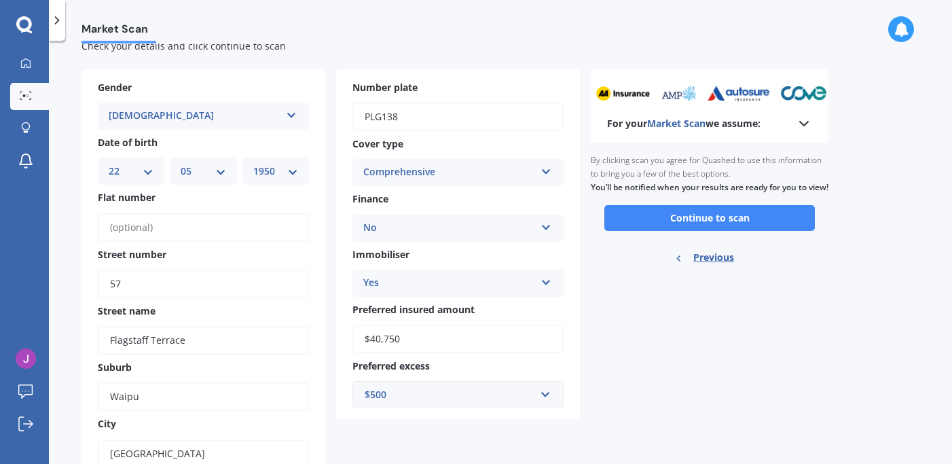
scroll to position [37, 0]
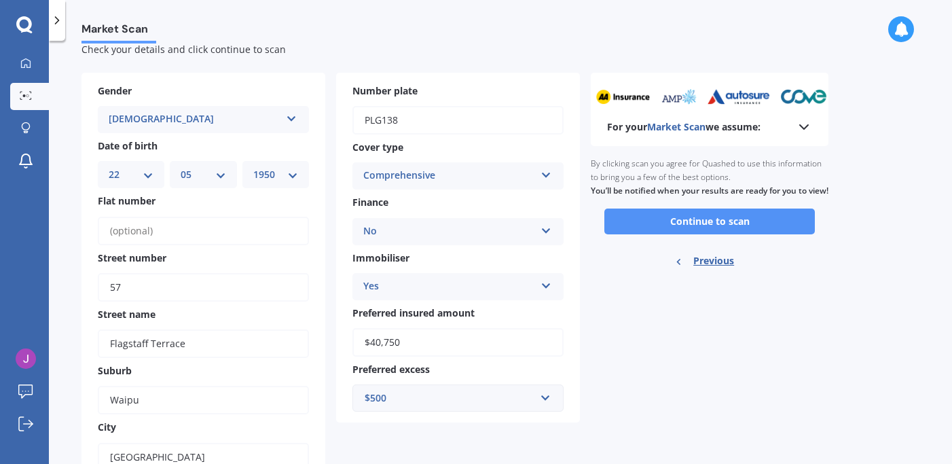
click at [698, 234] on button "Continue to scan" at bounding box center [710, 222] width 211 height 26
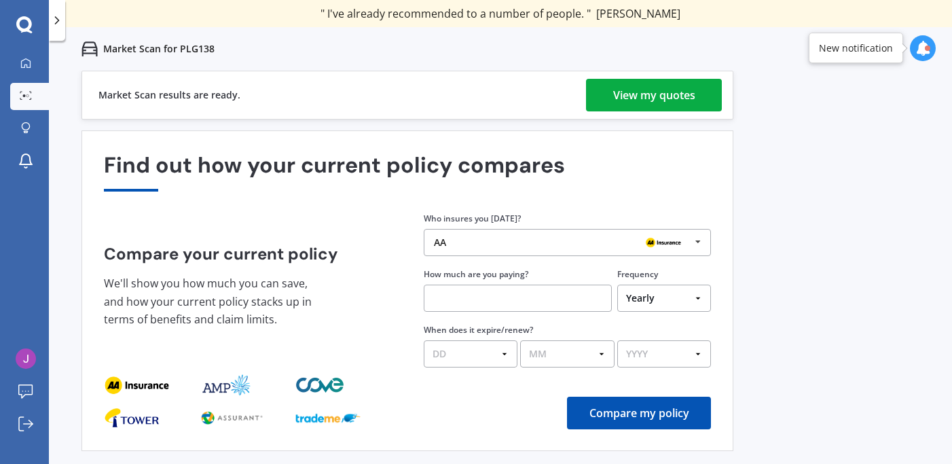
click at [627, 96] on div "View my quotes" at bounding box center [654, 95] width 82 height 33
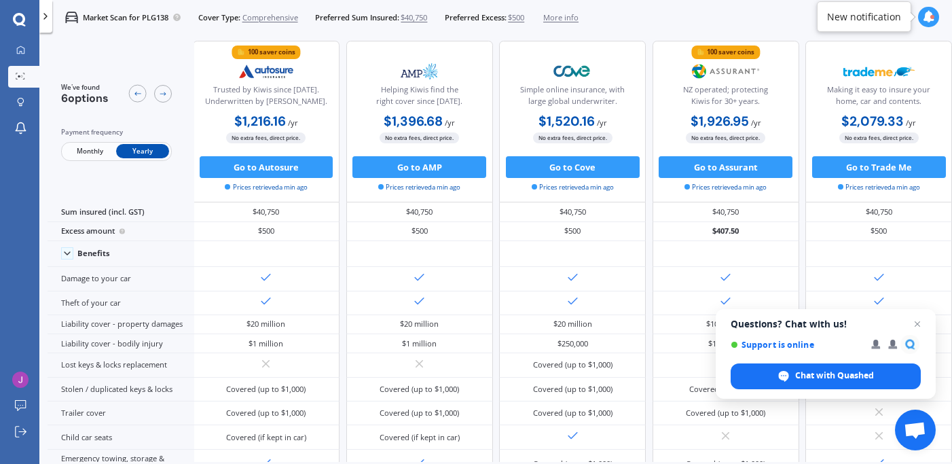
scroll to position [0, 200]
